Goal: Information Seeking & Learning: Learn about a topic

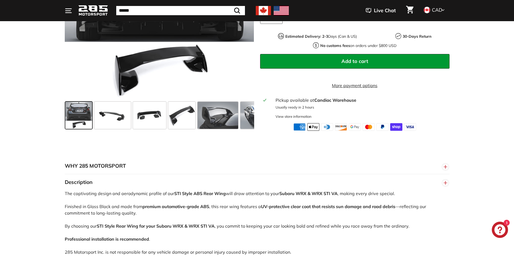
scroll to position [136, 0]
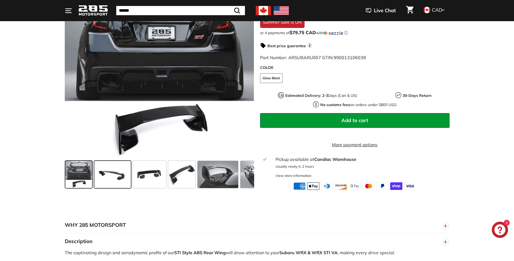
click at [117, 185] on span at bounding box center [112, 173] width 37 height 27
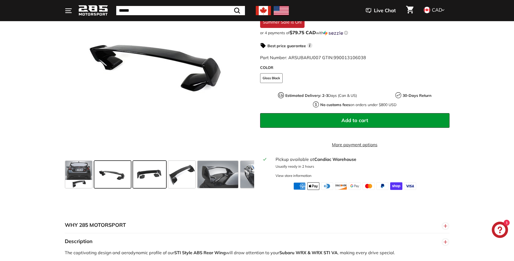
click at [144, 183] on span at bounding box center [149, 173] width 33 height 27
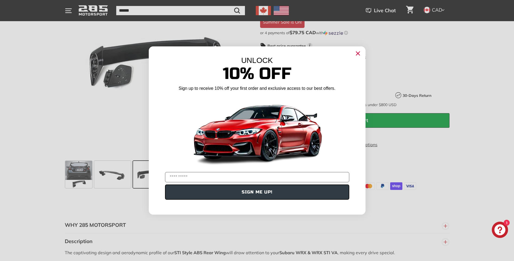
click at [357, 52] on icon "Close dialog" at bounding box center [358, 54] width 4 height 4
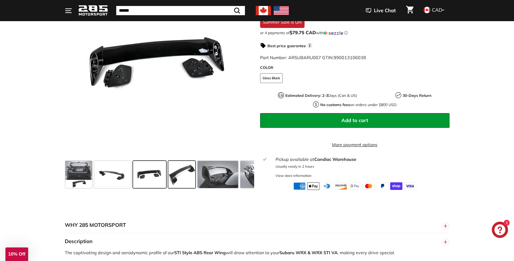
click at [179, 185] on span at bounding box center [181, 173] width 27 height 27
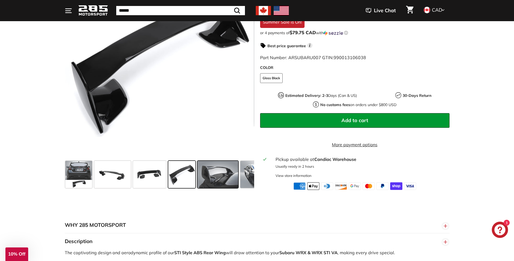
click at [225, 183] on span at bounding box center [218, 173] width 41 height 27
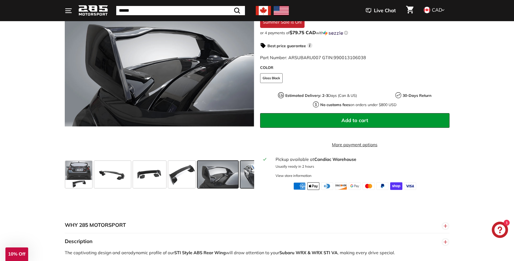
click at [247, 184] on span at bounding box center [260, 173] width 41 height 27
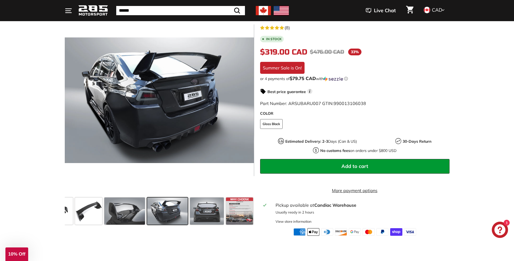
scroll to position [108, 0]
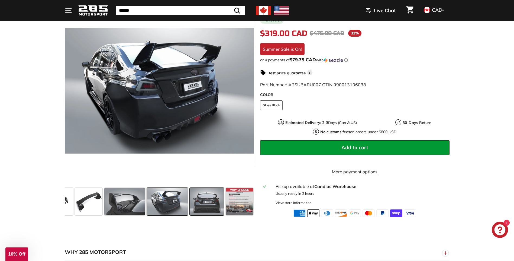
click at [214, 204] on span at bounding box center [207, 201] width 34 height 27
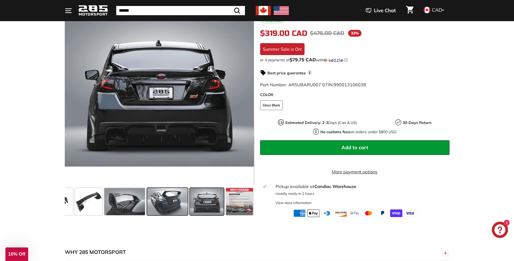
click at [181, 208] on span at bounding box center [167, 201] width 41 height 27
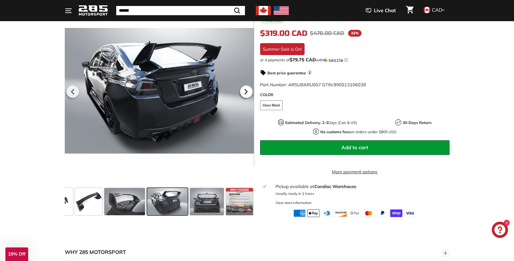
click at [243, 96] on icon at bounding box center [246, 91] width 12 height 12
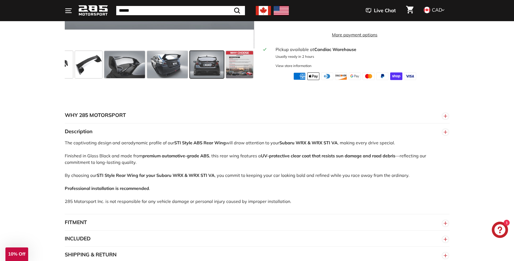
scroll to position [271, 0]
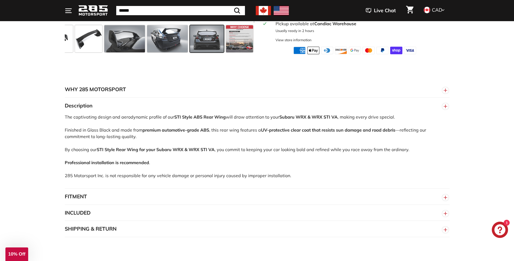
click at [92, 197] on button "FITMENT" at bounding box center [257, 196] width 385 height 16
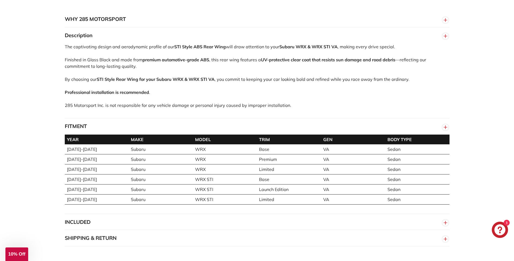
scroll to position [352, 0]
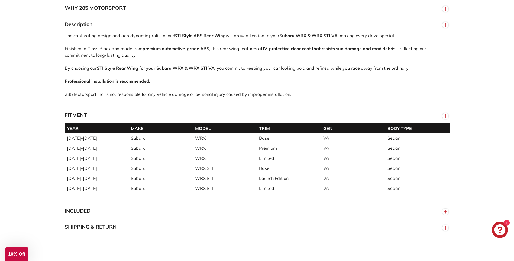
click at [178, 219] on button "INCLUDED" at bounding box center [257, 211] width 385 height 16
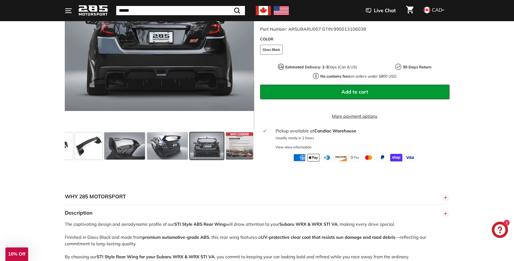
scroll to position [163, 0]
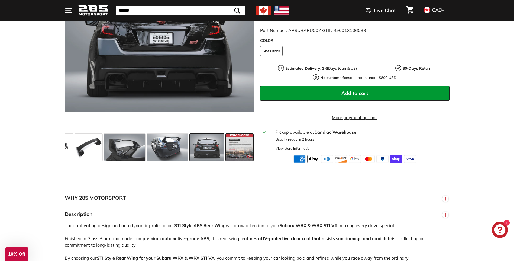
click at [246, 156] on span at bounding box center [239, 146] width 27 height 27
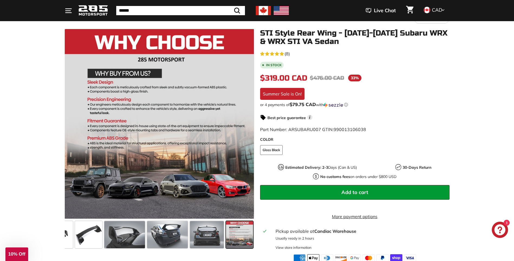
scroll to position [54, 0]
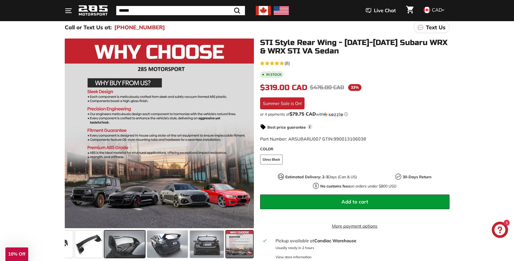
click at [131, 248] on span at bounding box center [124, 243] width 41 height 27
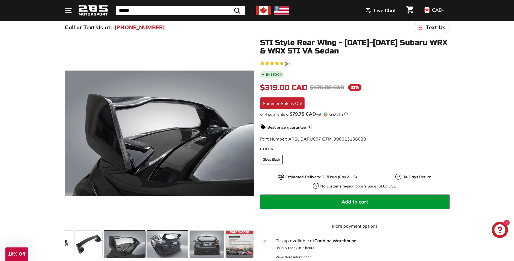
click at [172, 243] on span at bounding box center [167, 243] width 41 height 27
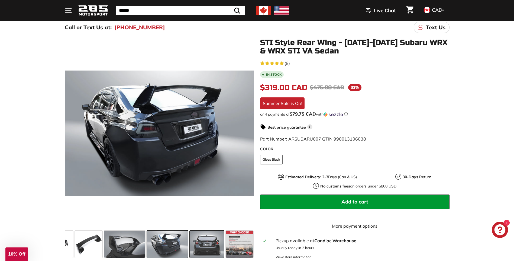
click at [203, 255] on span at bounding box center [207, 243] width 34 height 27
